Goal: Complete application form

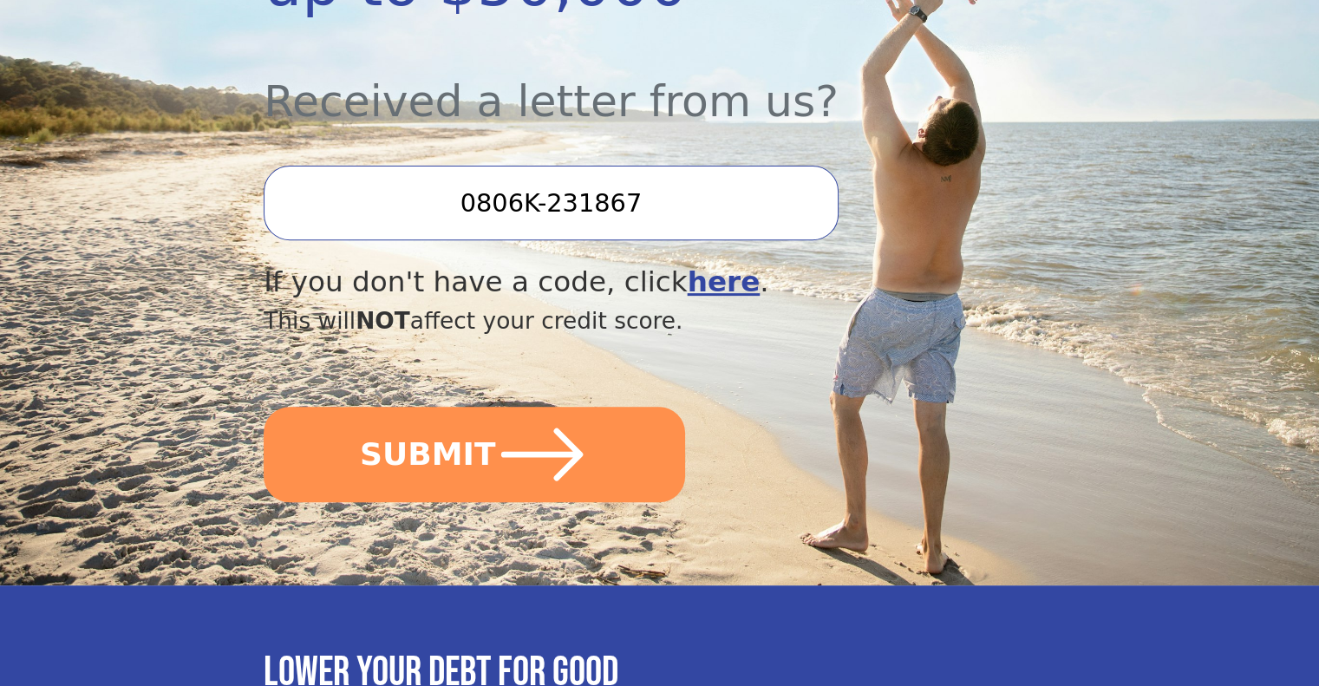
scroll to position [617, 0]
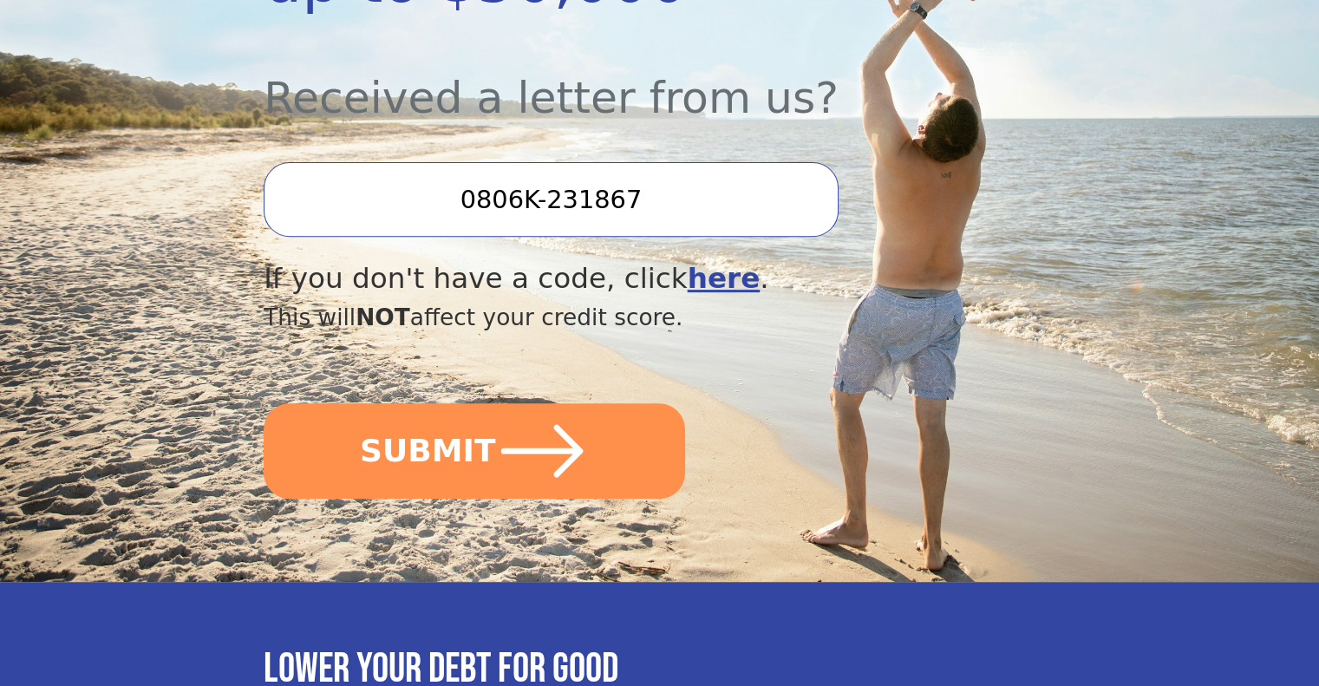
drag, startPoint x: 419, startPoint y: 369, endPoint x: 431, endPoint y: 374, distance: 13.2
click at [420, 403] on button "SUBMIT" at bounding box center [474, 450] width 421 height 95
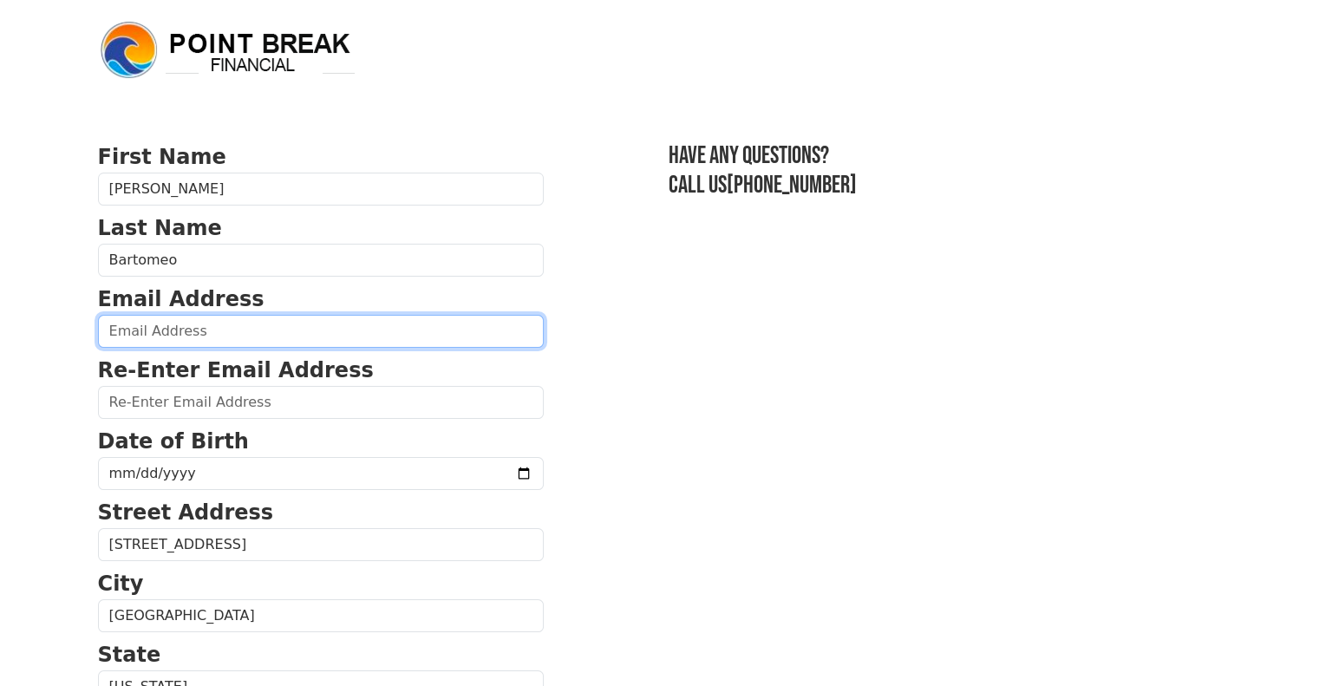
click at [161, 336] on input "email" at bounding box center [321, 331] width 446 height 33
type input "[EMAIL_ADDRESS][DOMAIN_NAME]"
type input "[PHONE_NUMBER]"
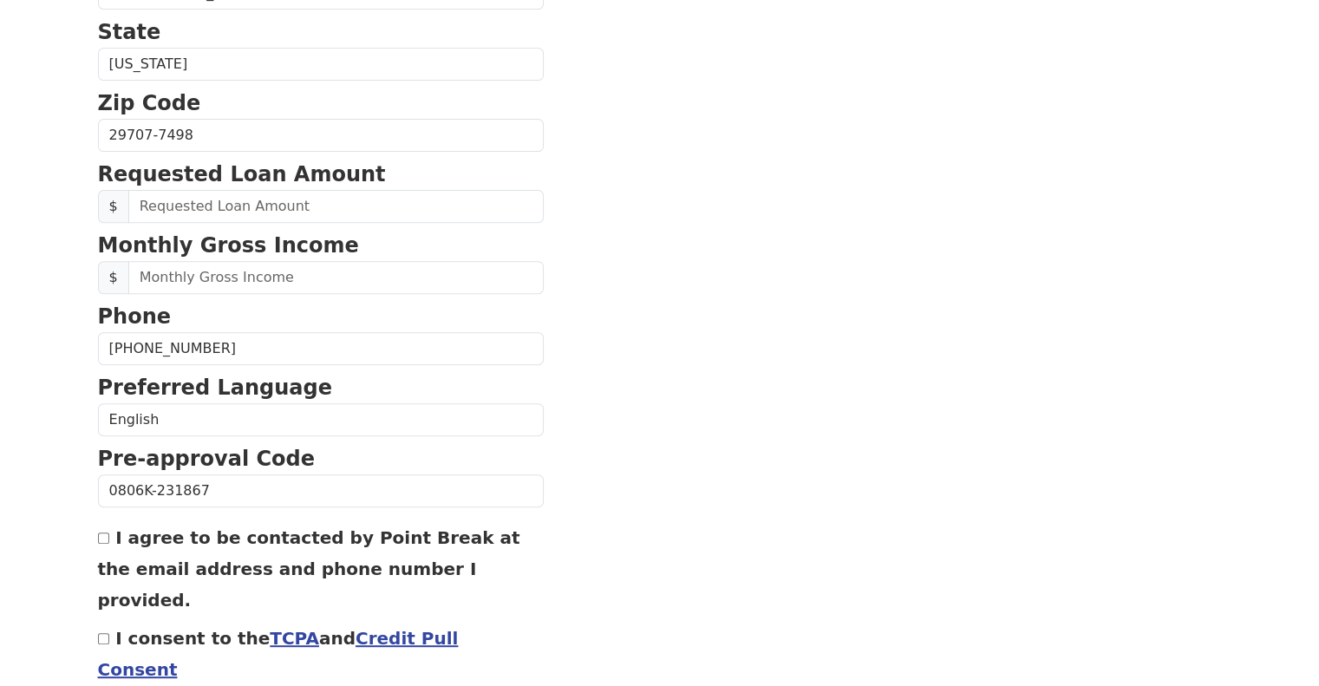
scroll to position [624, 0]
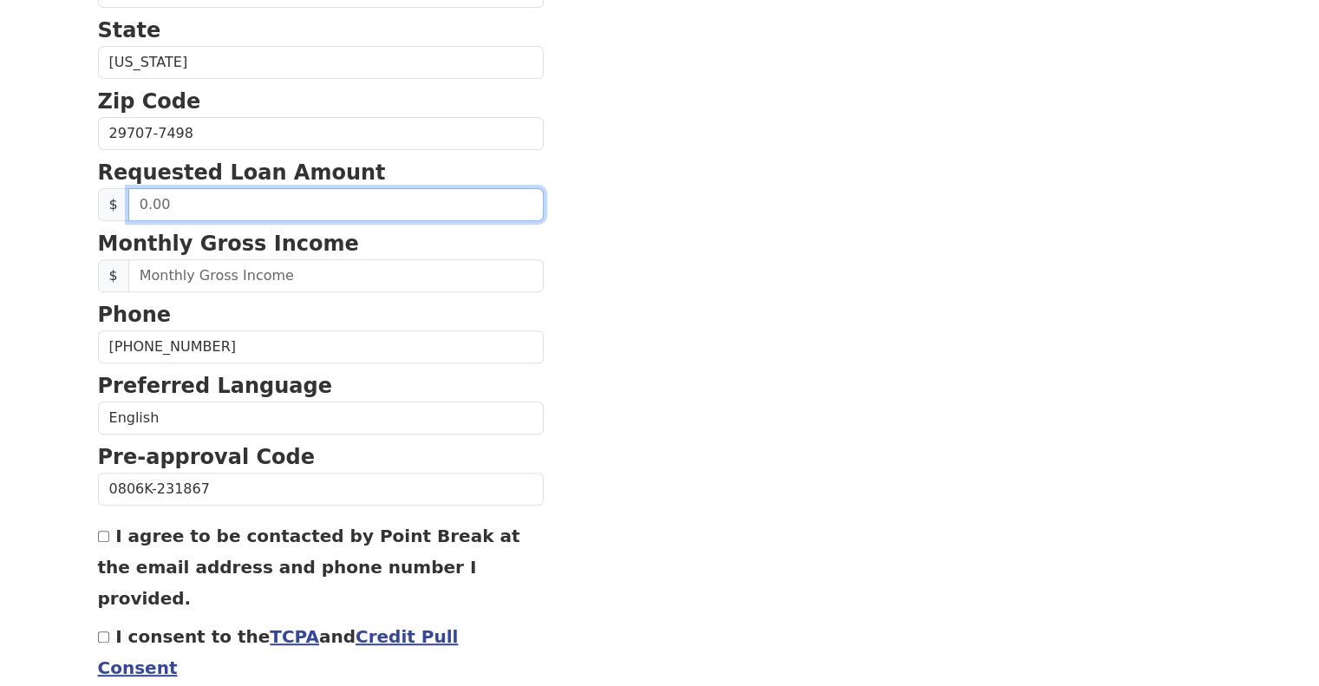
click at [241, 206] on input "text" at bounding box center [335, 204] width 415 height 33
type input "20,000.00"
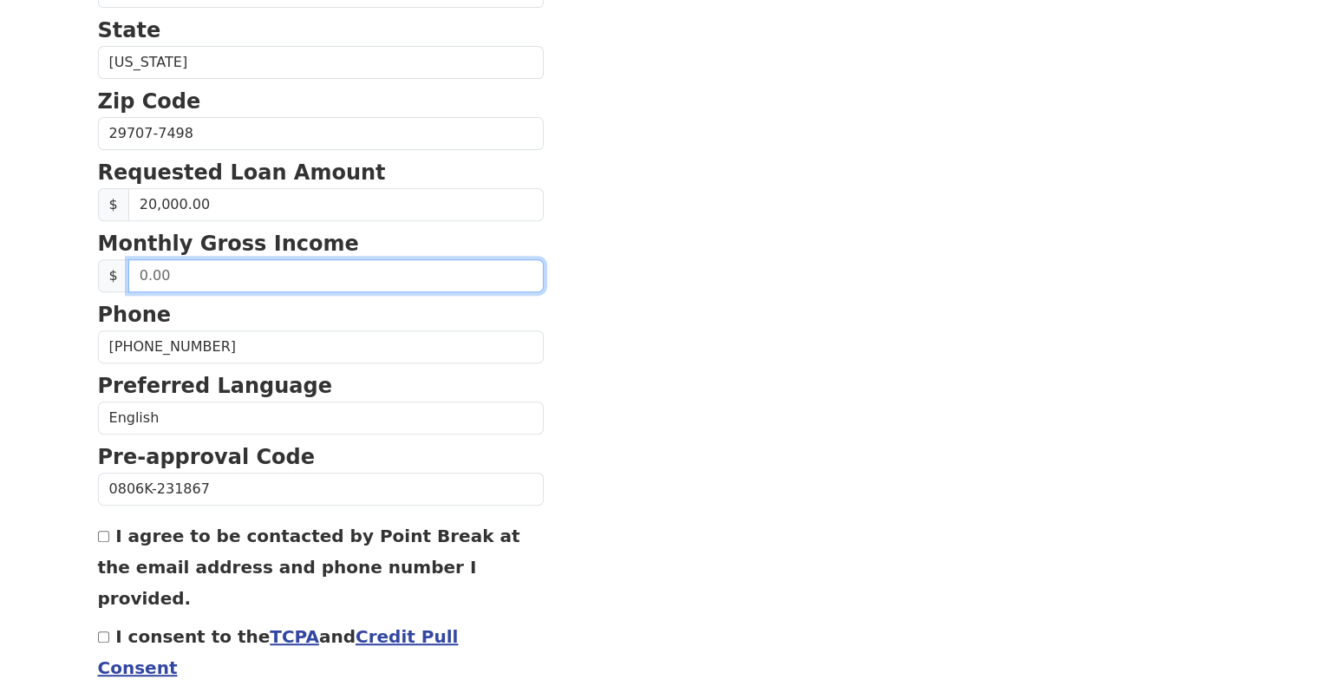
click at [178, 263] on input "text" at bounding box center [335, 275] width 415 height 33
type input "9.00"
type input "87,900.00"
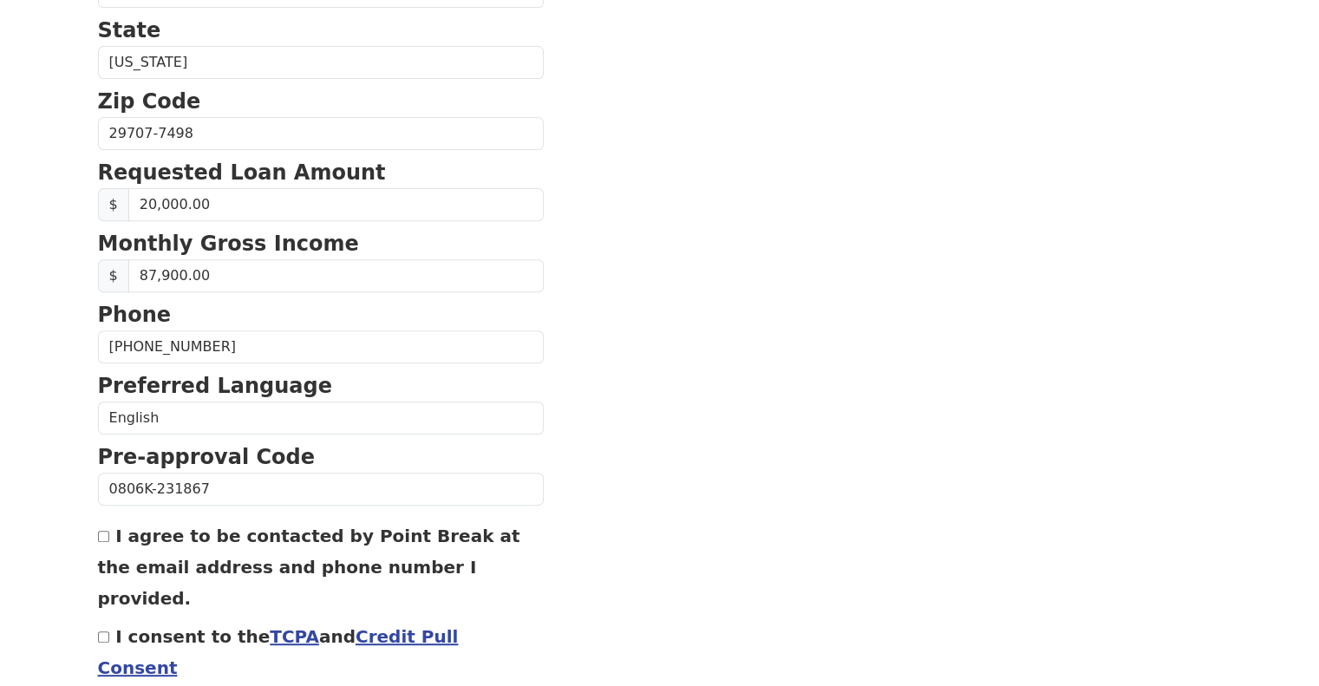
click at [101, 533] on input "I agree to be contacted by Point Break at the email address and phone number I …" at bounding box center [103, 536] width 11 height 11
checkbox input "true"
click at [103, 620] on div "I consent to the TCPA and Credit Pull Consent" at bounding box center [321, 651] width 446 height 62
click at [105, 631] on input "I consent to the TCPA and Credit Pull Consent" at bounding box center [103, 636] width 11 height 11
checkbox input "true"
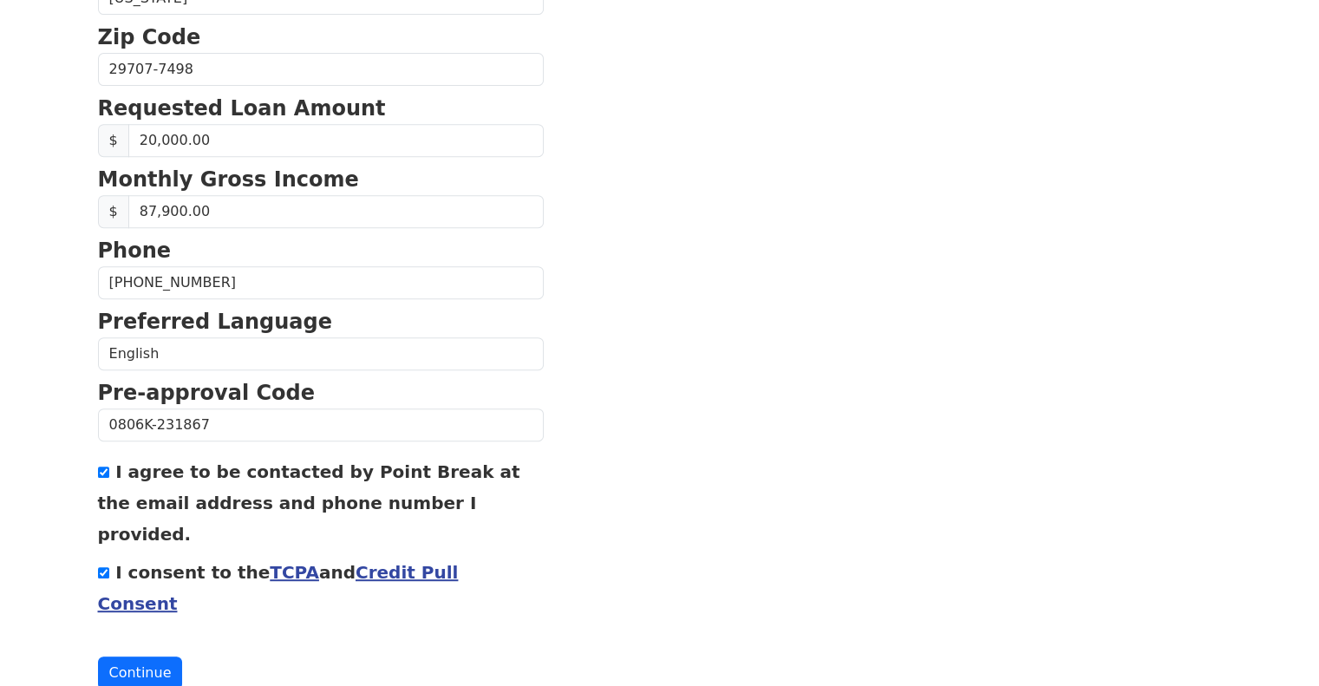
click at [122, 656] on button "Continue" at bounding box center [140, 672] width 85 height 33
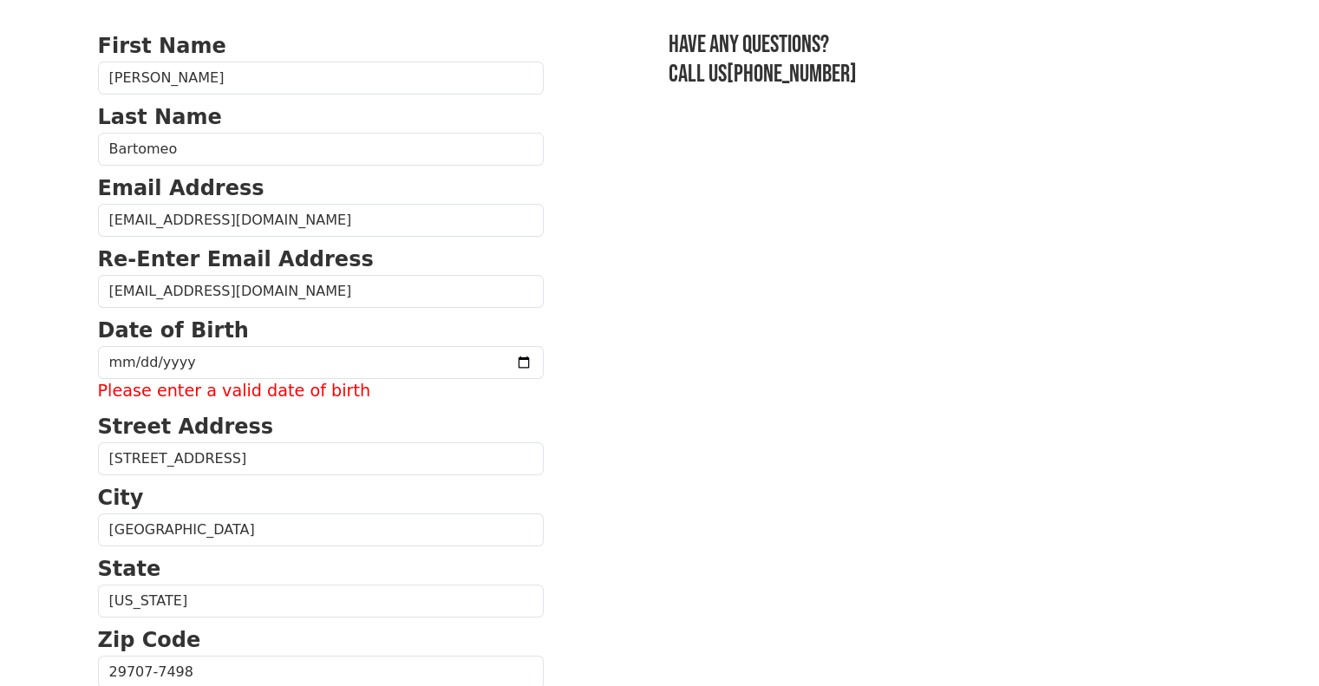
scroll to position [105, 0]
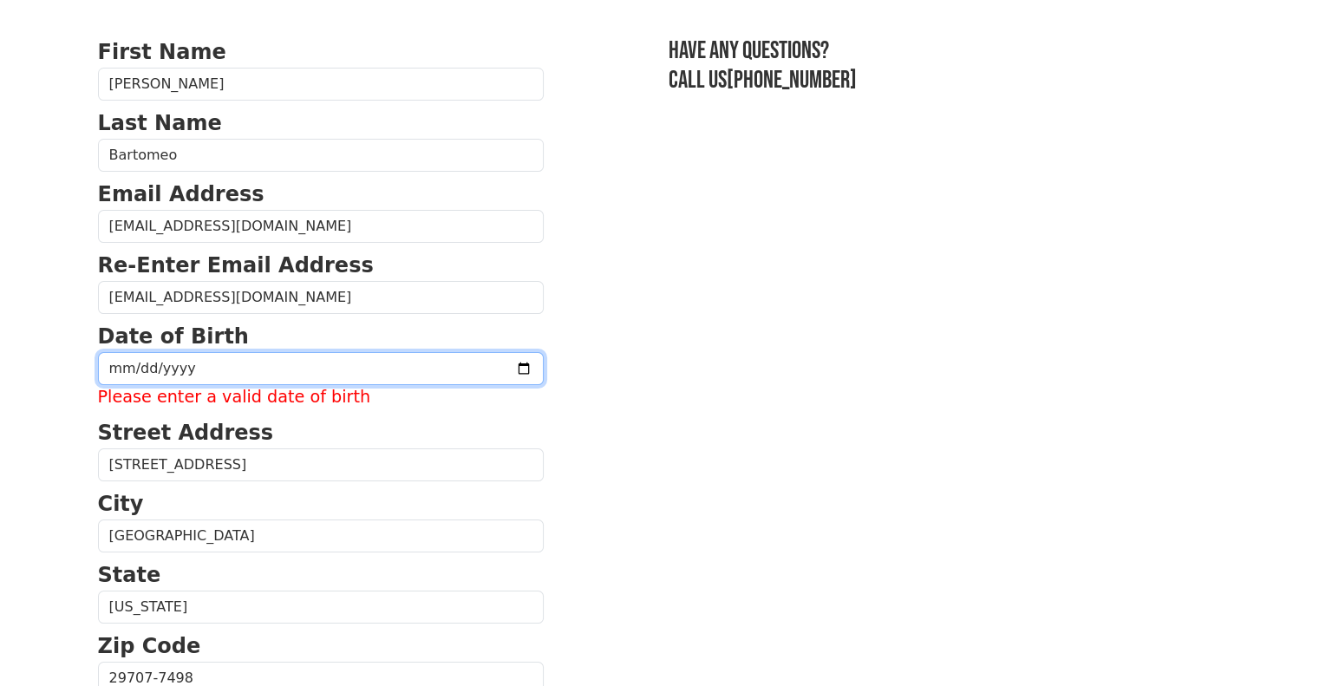
click at [244, 363] on input "date" at bounding box center [321, 368] width 446 height 33
click at [141, 367] on input "date" at bounding box center [321, 368] width 446 height 33
type input "1964-01-17"
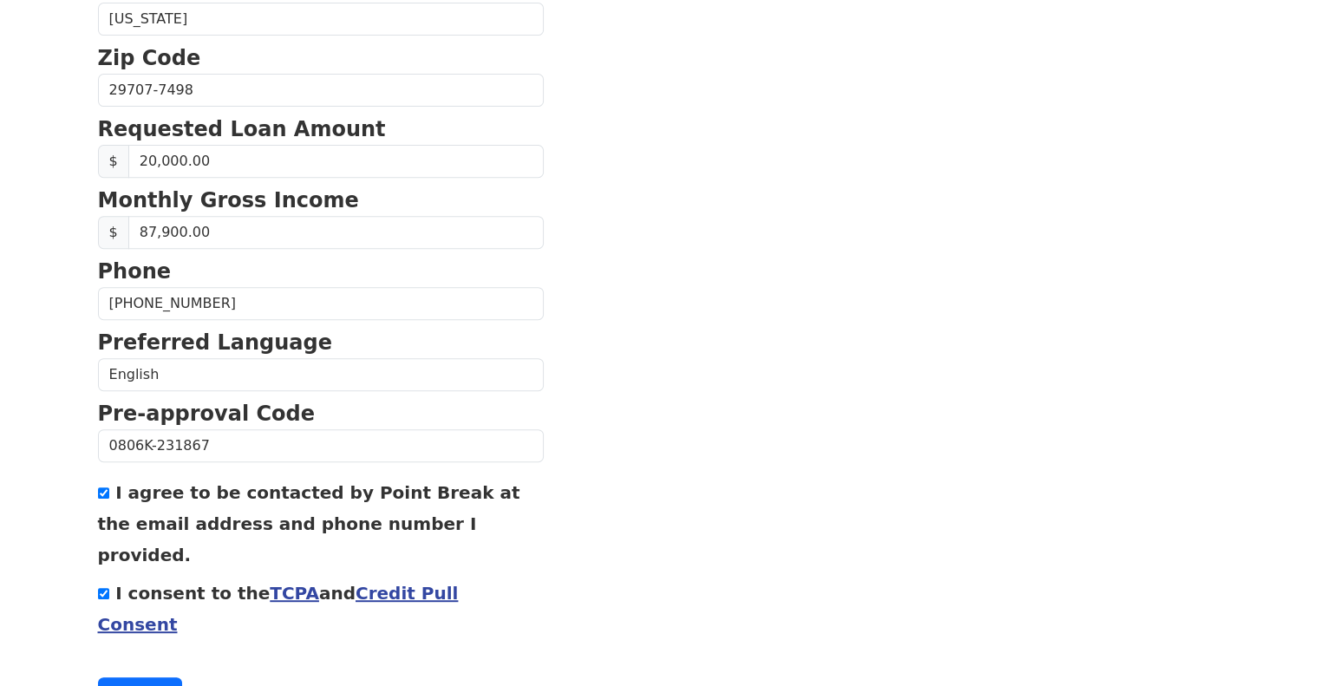
scroll to position [689, 0]
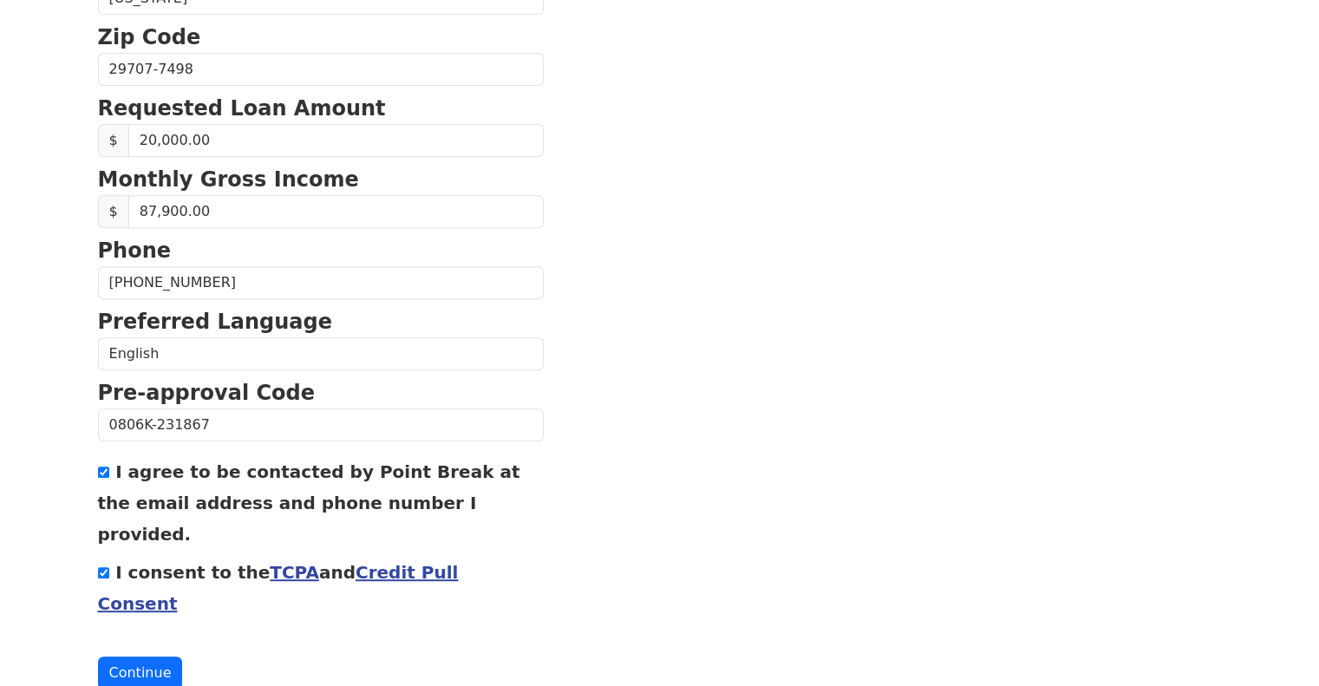
click at [142, 656] on button "Continue" at bounding box center [140, 672] width 85 height 33
